Goal: Information Seeking & Learning: Learn about a topic

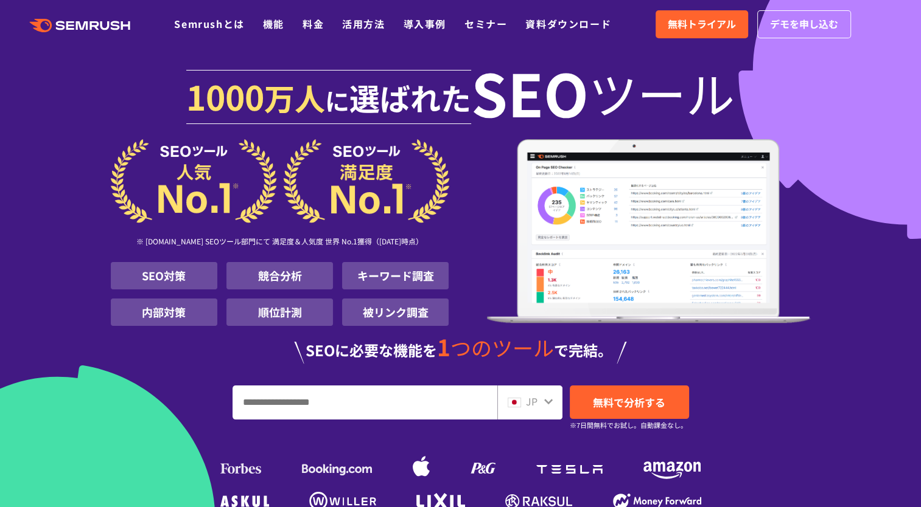
click at [277, 280] on li "競合分析" at bounding box center [279, 275] width 106 height 27
click at [616, 220] on img at bounding box center [649, 231] width 324 height 184
click at [310, 27] on link "料金" at bounding box center [312, 23] width 21 height 15
